Goal: Task Accomplishment & Management: Complete application form

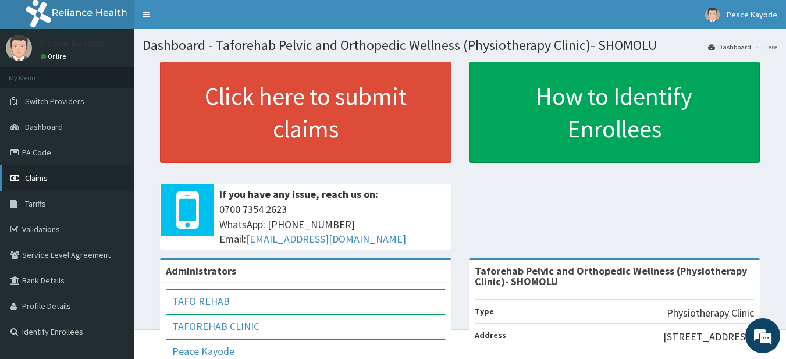
click at [43, 183] on span "Claims" at bounding box center [36, 178] width 23 height 10
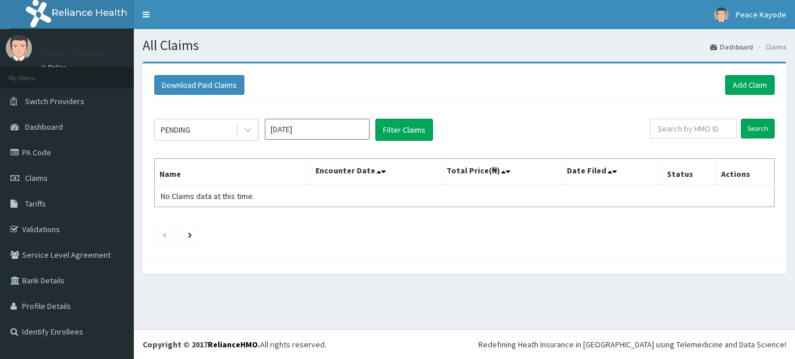
click at [47, 148] on link "PA Code" at bounding box center [67, 153] width 134 height 26
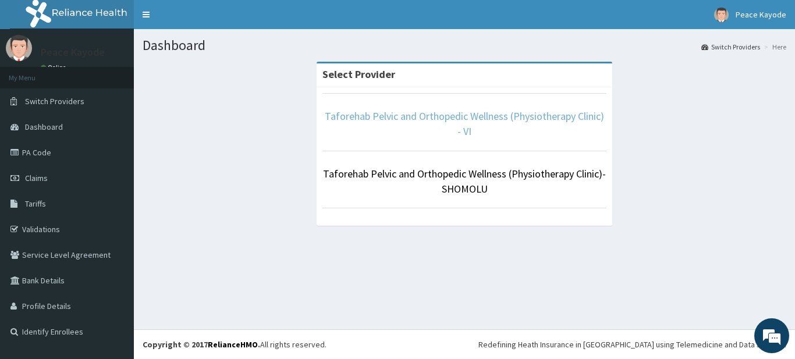
click at [429, 114] on link "Taforehab Pelvic and Orthopedic Wellness (Physiotherapy Clinic) - VI" at bounding box center [464, 123] width 279 height 29
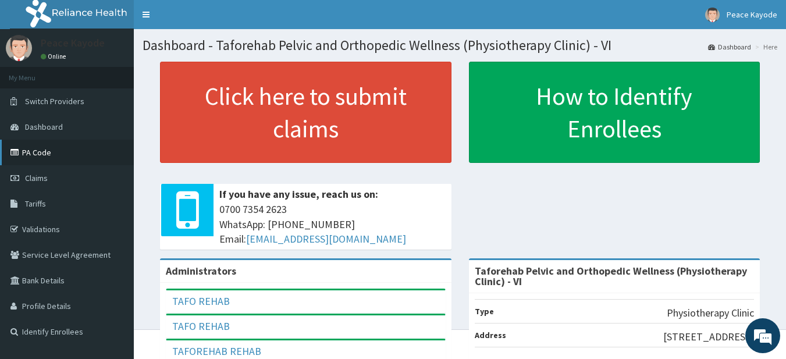
click at [45, 151] on link "PA Code" at bounding box center [67, 153] width 134 height 26
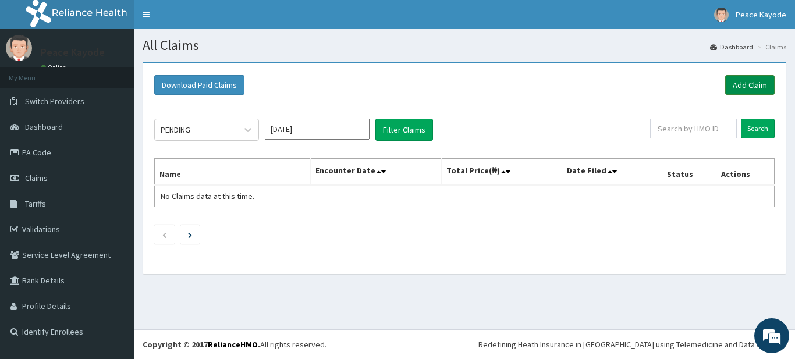
click at [743, 83] on link "Add Claim" at bounding box center [749, 85] width 49 height 20
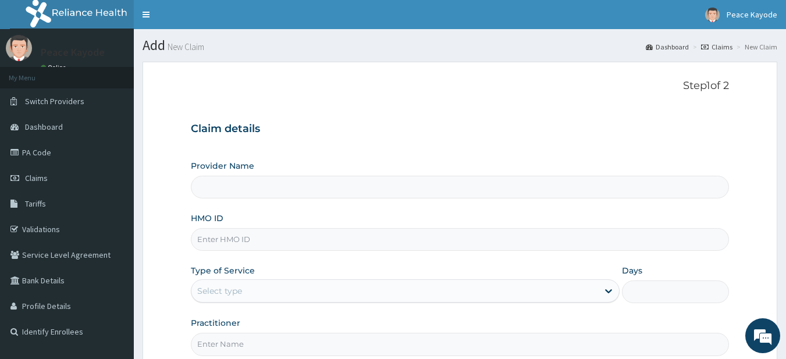
click at [375, 240] on input "HMO ID" at bounding box center [460, 239] width 539 height 23
type input "b4*"
type input "Taforehab Pelvic and Orthopedic Wellness (Physiotherapy Clinic) - VI"
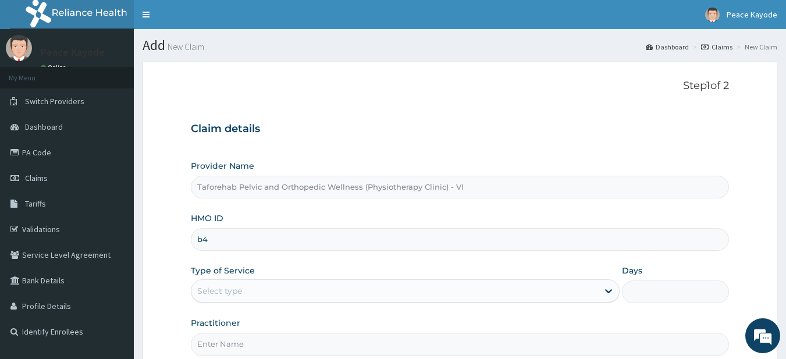
type input "b"
click at [339, 247] on input "HMO ID" at bounding box center [460, 239] width 539 height 23
type input "BUP/10001/A"
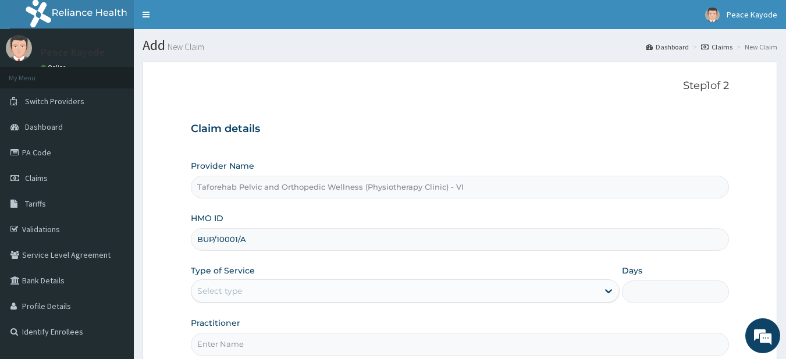
click at [277, 284] on div "Select type" at bounding box center [394, 291] width 407 height 19
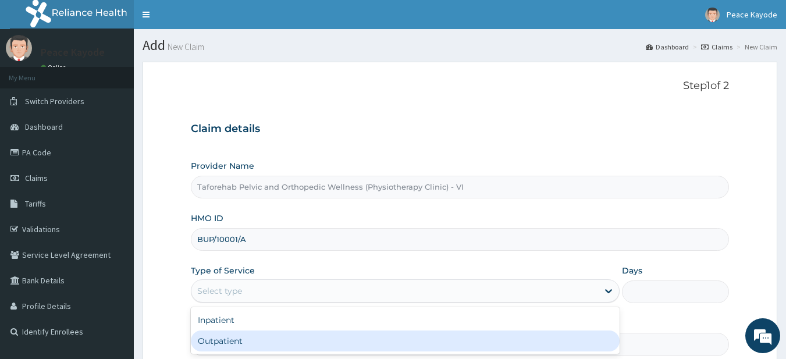
click at [251, 340] on div "Outpatient" at bounding box center [405, 340] width 429 height 21
type input "1"
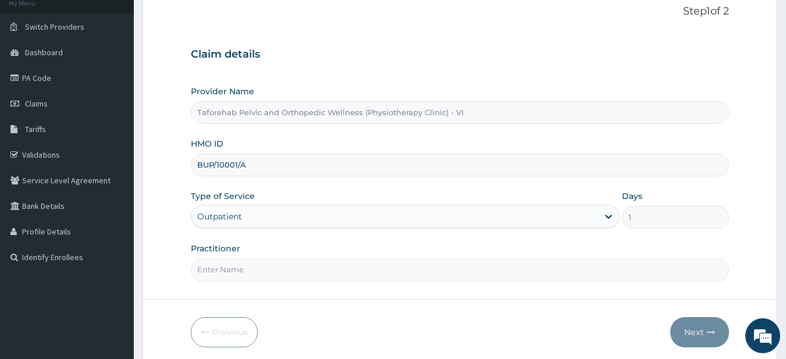
scroll to position [119, 0]
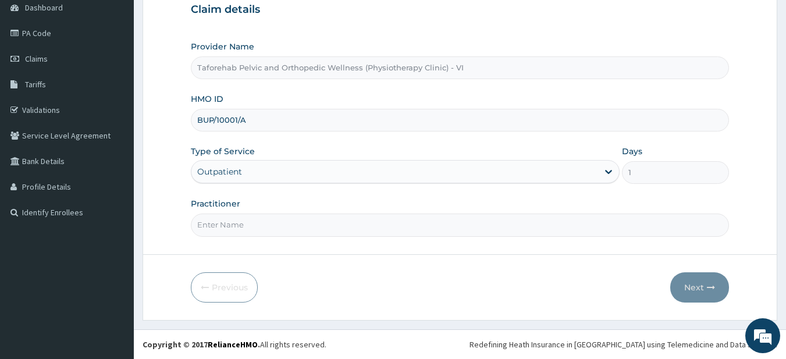
click at [381, 225] on input "Practitioner" at bounding box center [460, 224] width 539 height 23
type input "*"
type input "9"
type input "3"
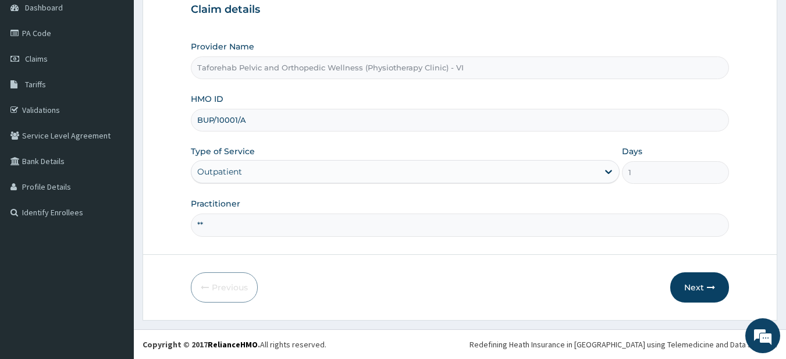
type input "*"
type input "g"
type input "EZEKIEL CHIJIOKE NWANKWO"
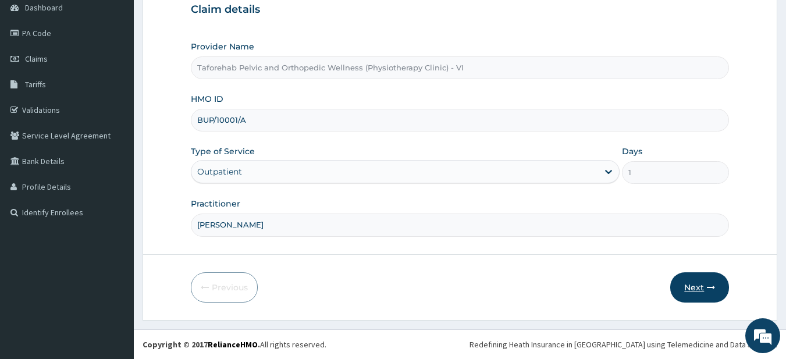
click at [693, 283] on button "Next" at bounding box center [699, 287] width 59 height 30
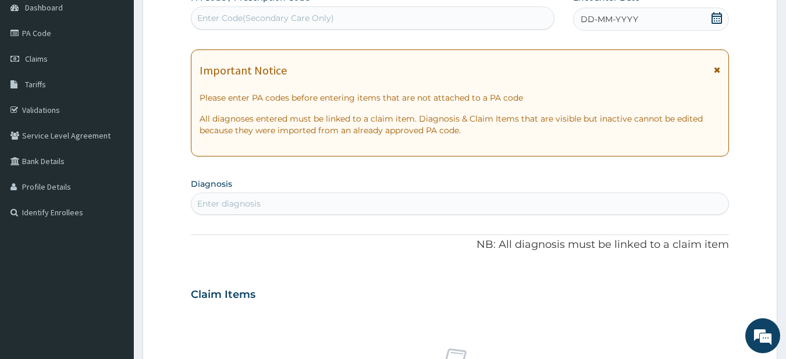
click at [346, 19] on div "Enter Code(Secondary Care Only)" at bounding box center [372, 18] width 363 height 19
paste input "PA/DE8F21"
type input "PA/DE8F21"
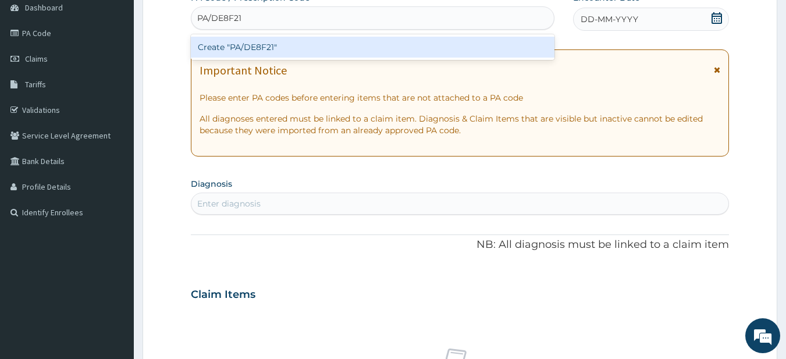
click at [306, 48] on div "Create "PA/DE8F21"" at bounding box center [373, 47] width 364 height 21
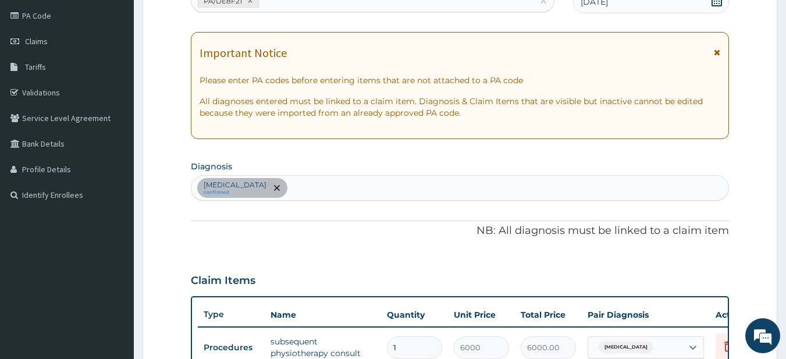
scroll to position [433, 0]
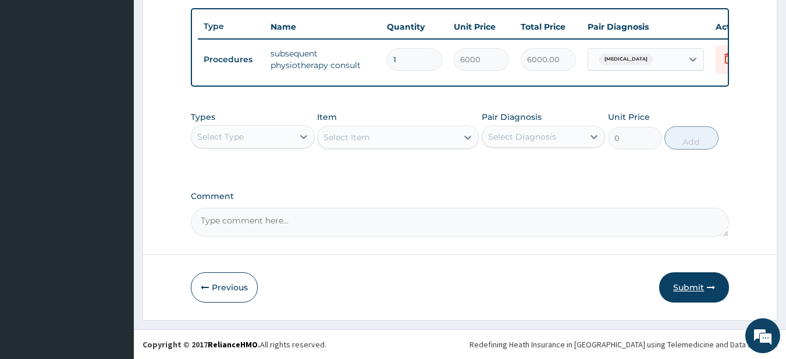
click at [688, 287] on button "Submit" at bounding box center [694, 287] width 70 height 30
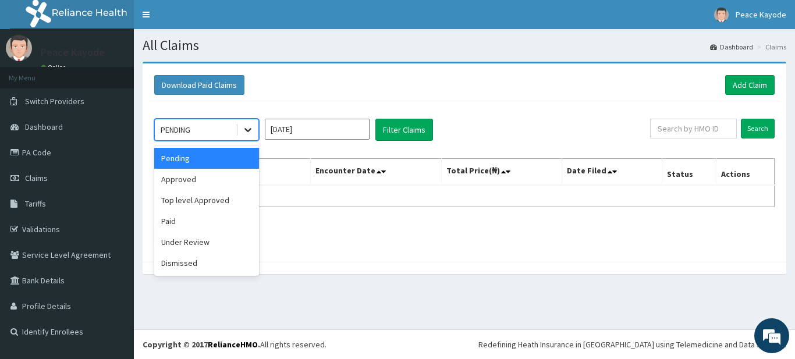
click at [250, 131] on icon at bounding box center [248, 130] width 12 height 12
click at [205, 237] on div "Under Review" at bounding box center [206, 242] width 105 height 21
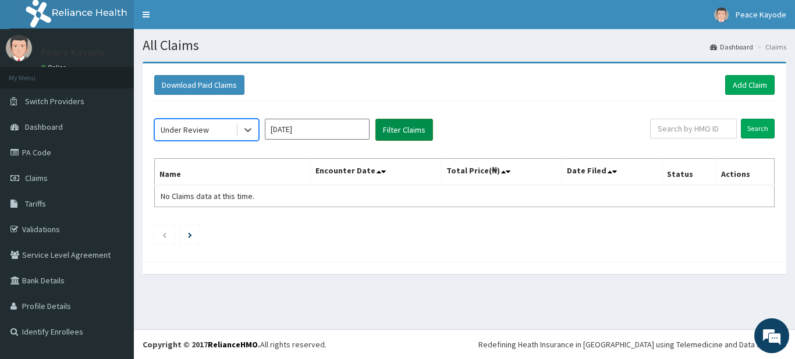
click at [403, 130] on button "Filter Claims" at bounding box center [404, 130] width 58 height 22
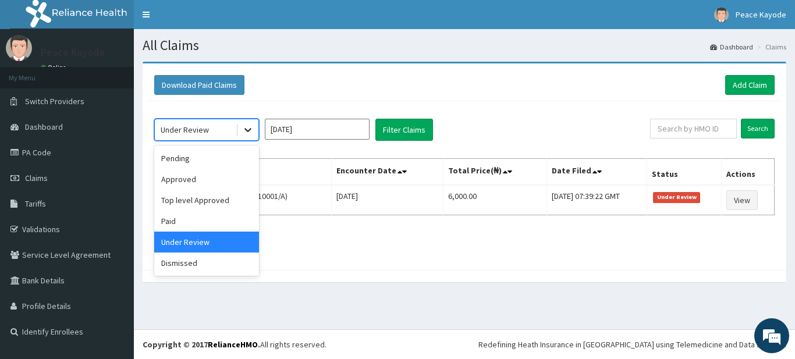
click at [246, 134] on icon at bounding box center [248, 130] width 12 height 12
click at [205, 198] on div "Top level Approved" at bounding box center [206, 200] width 105 height 21
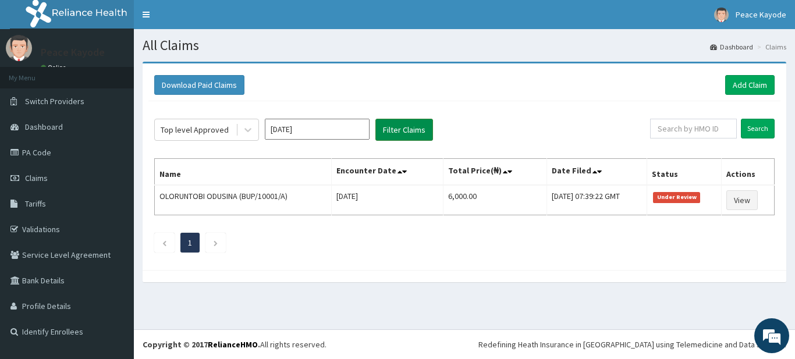
click at [380, 132] on button "Filter Claims" at bounding box center [404, 130] width 58 height 22
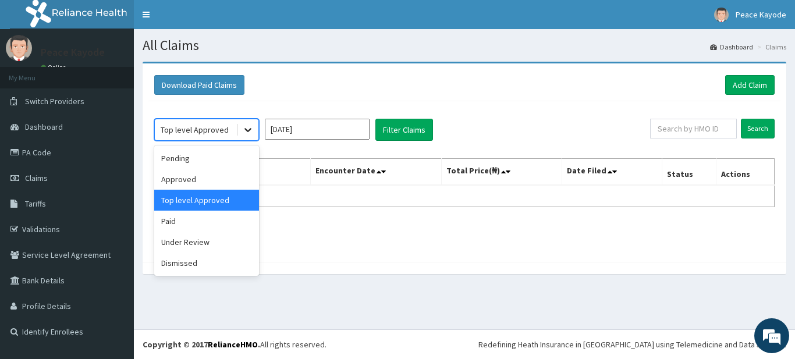
click at [250, 129] on icon at bounding box center [247, 131] width 7 height 4
click at [201, 180] on div "Approved" at bounding box center [206, 179] width 105 height 21
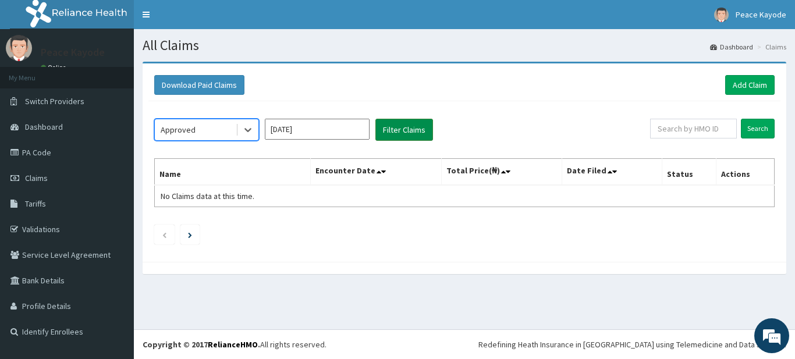
click at [401, 122] on button "Filter Claims" at bounding box center [404, 130] width 58 height 22
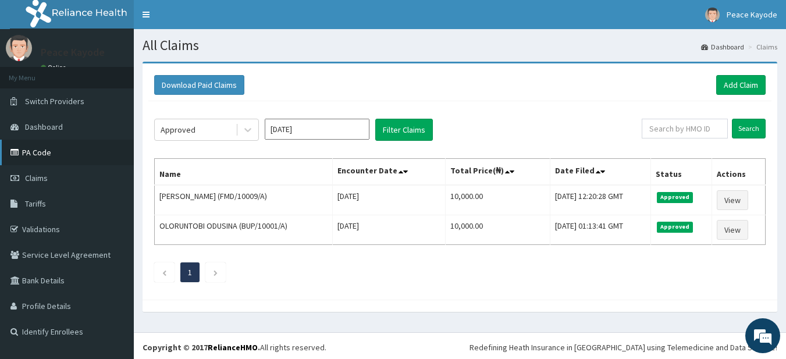
click at [59, 149] on link "PA Code" at bounding box center [67, 153] width 134 height 26
